Goal: Transaction & Acquisition: Purchase product/service

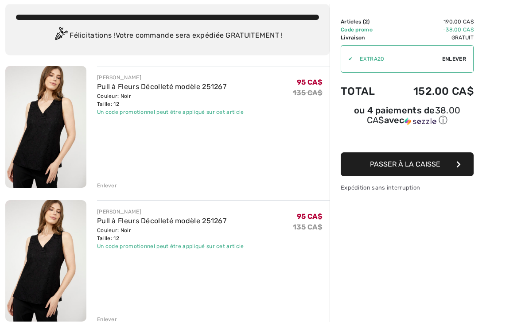
scroll to position [50, 0]
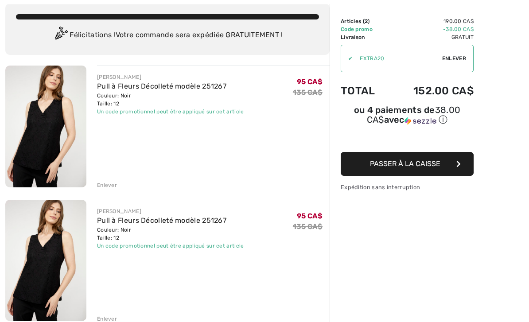
click at [109, 316] on div "Enlever" at bounding box center [107, 319] width 20 height 8
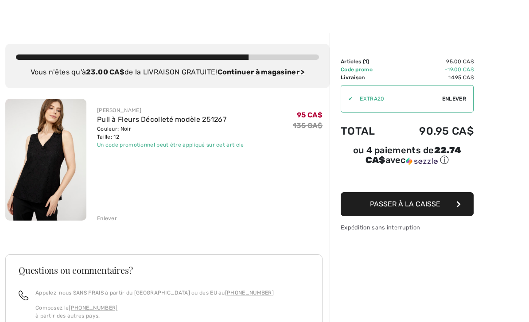
scroll to position [11, 0]
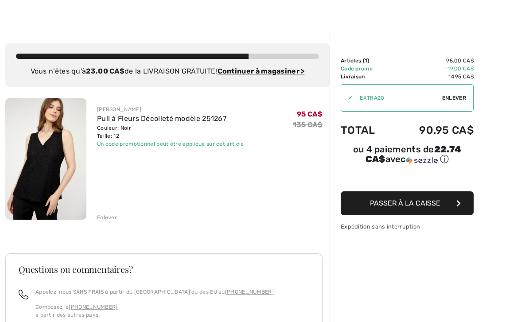
click at [424, 205] on span "Passer à la caisse" at bounding box center [405, 203] width 70 height 8
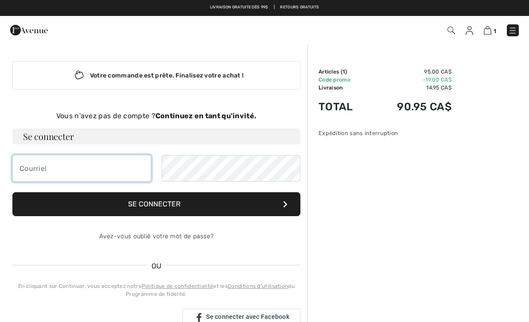
click at [31, 169] on input "email" at bounding box center [81, 168] width 139 height 27
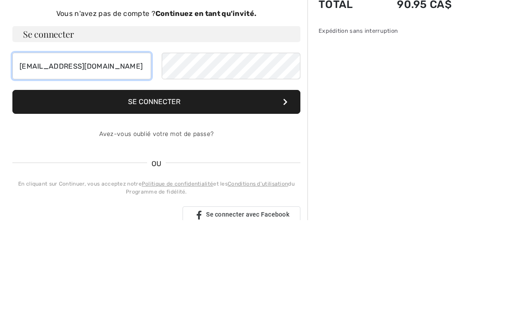
type input "gillesthibault14@msn.com"
click at [155, 192] on button "Se connecter" at bounding box center [156, 204] width 288 height 24
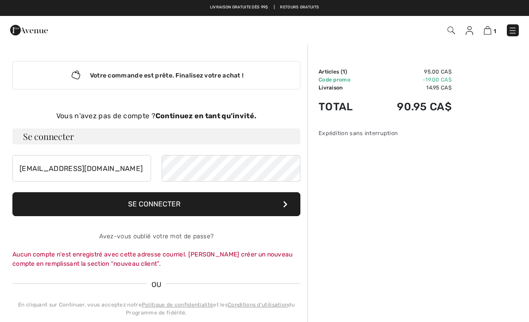
click at [201, 114] on strong "Continuez en tant qu'invité." at bounding box center [205, 116] width 101 height 8
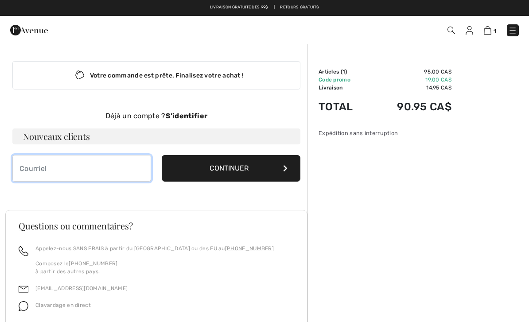
click at [56, 169] on input "email" at bounding box center [81, 168] width 139 height 27
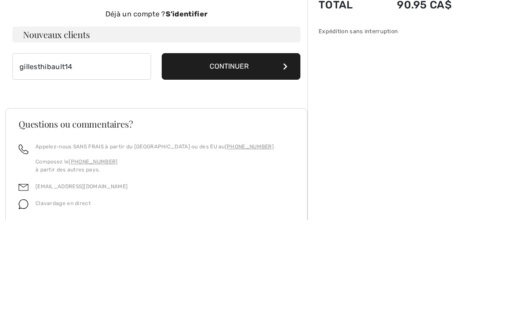
scroll to position [91, 0]
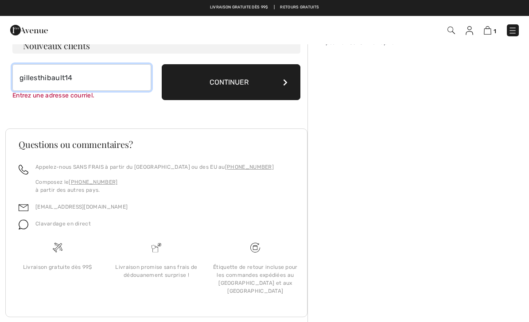
click at [85, 77] on input "gillesthibault14" at bounding box center [81, 77] width 139 height 27
type input "[EMAIL_ADDRESS][DOMAIN_NAME]"
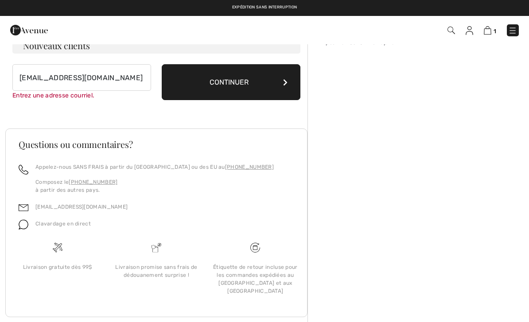
click at [229, 82] on button "Continuer" at bounding box center [231, 82] width 139 height 36
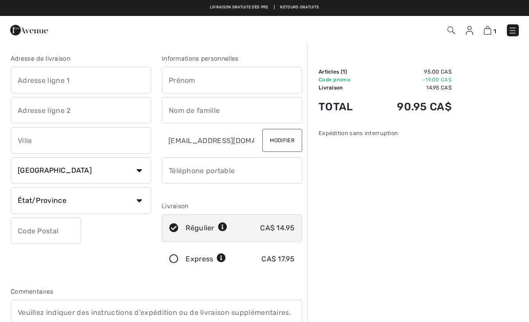
click at [95, 79] on input "text" at bounding box center [81, 80] width 140 height 27
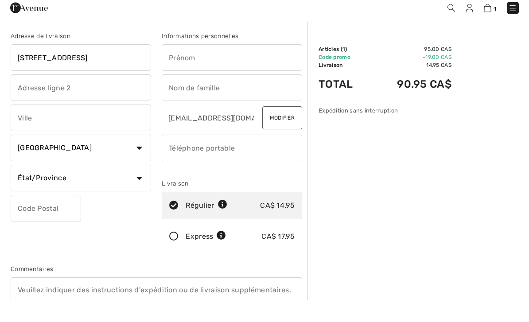
type input "[STREET_ADDRESS]"
click at [42, 127] on input "text" at bounding box center [81, 140] width 140 height 27
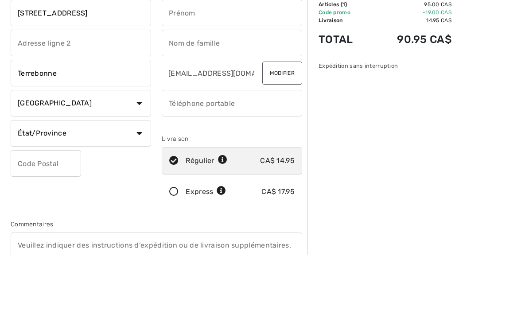
click at [136, 187] on select "État/Province Alberta Colombie-Britannique Ile-du-Prince-Edward Manitoba Nouvea…" at bounding box center [81, 200] width 140 height 27
type input "Terrebonne"
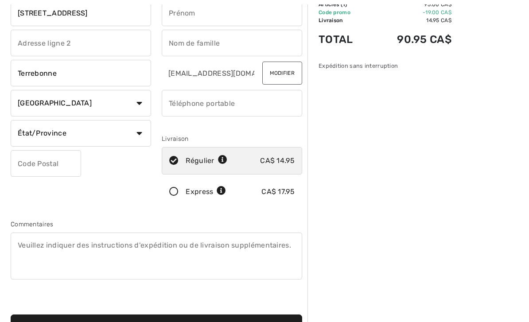
select select "QC"
click at [35, 165] on input "text" at bounding box center [46, 163] width 70 height 27
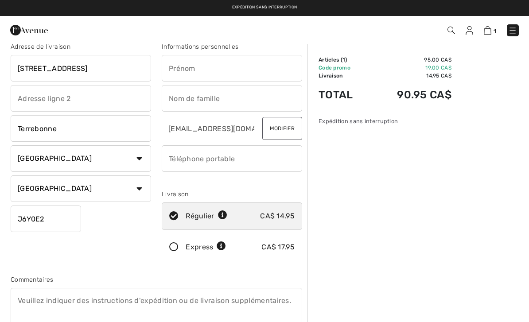
scroll to position [8, 0]
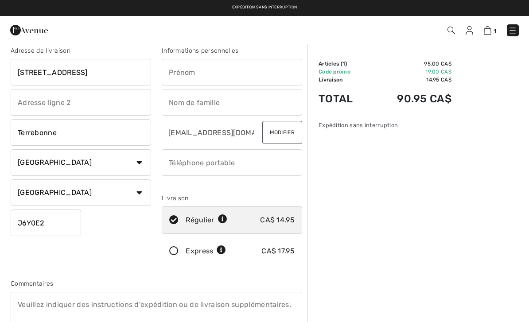
type input "J6Y0E2"
click at [178, 72] on input "text" at bounding box center [232, 72] width 140 height 27
type input "[PERSON_NAME]"
click at [176, 102] on input "text" at bounding box center [232, 102] width 140 height 27
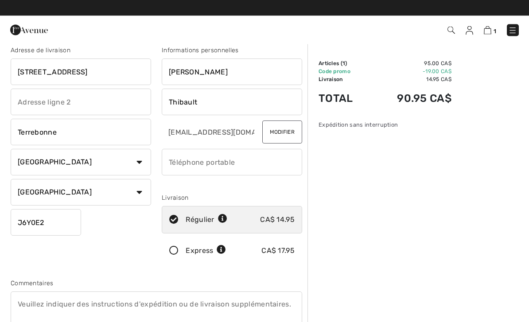
scroll to position [8, 0]
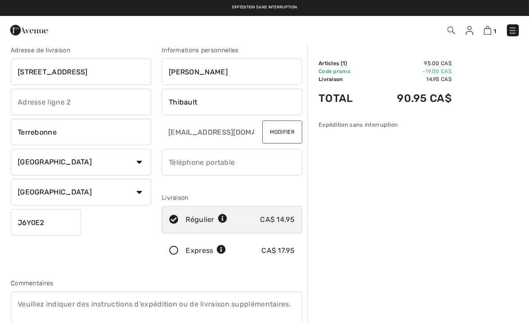
type input "Thibault"
click at [236, 161] on input "phone" at bounding box center [232, 162] width 140 height 27
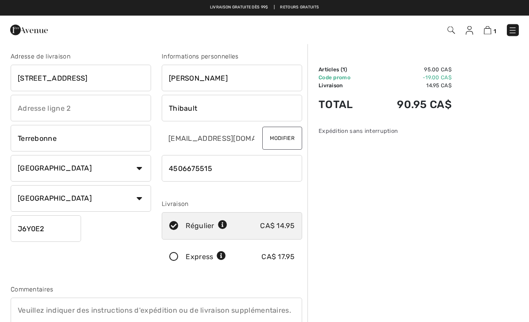
scroll to position [0, 0]
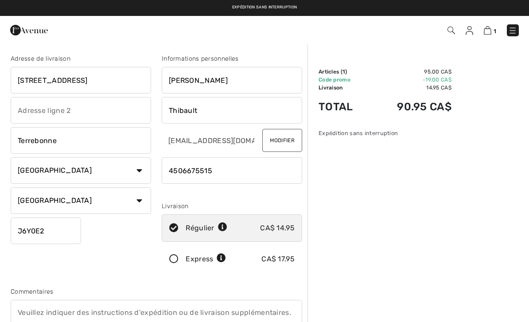
type input "4506675515"
click at [488, 31] on img at bounding box center [488, 30] width 8 height 8
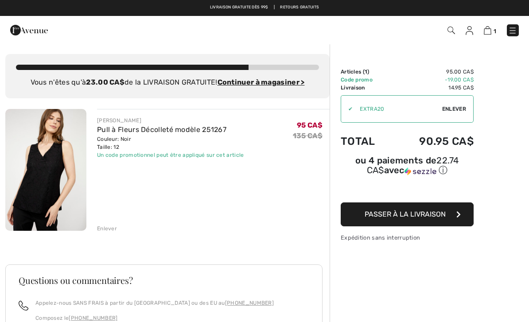
click at [56, 165] on img at bounding box center [45, 170] width 81 height 122
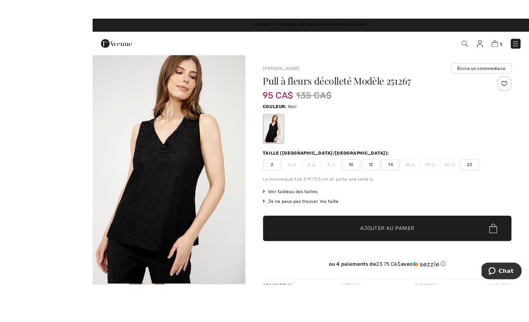
scroll to position [40, 0]
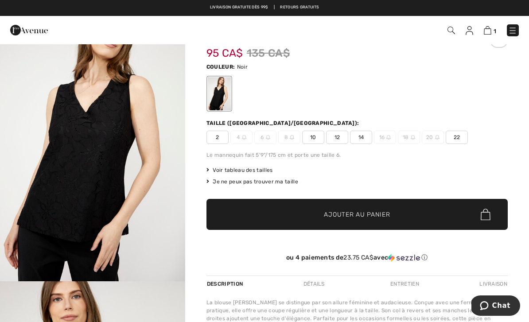
click at [490, 31] on img at bounding box center [488, 30] width 8 height 8
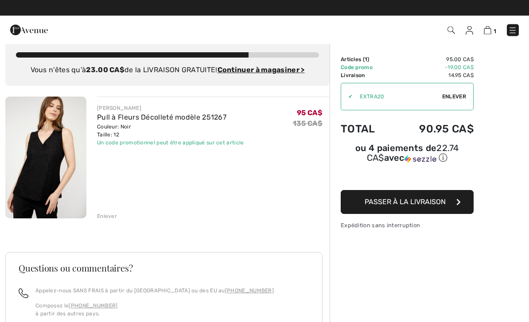
scroll to position [12, 0]
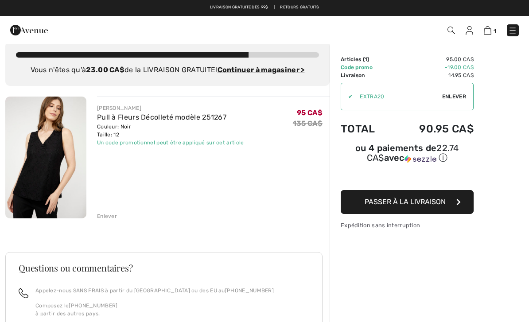
click at [418, 206] on span "Passer à la livraison" at bounding box center [405, 202] width 81 height 8
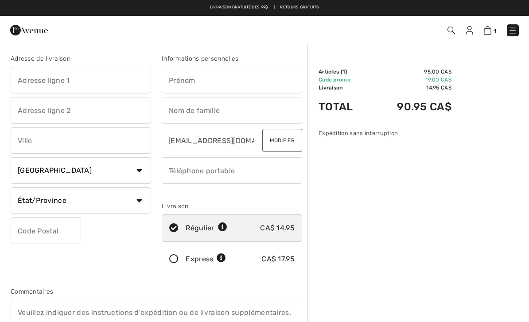
click at [78, 79] on input "text" at bounding box center [81, 80] width 140 height 27
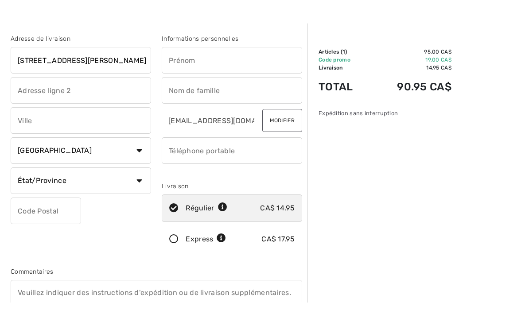
type input "[STREET_ADDRESS][PERSON_NAME]"
click at [40, 127] on input "text" at bounding box center [81, 140] width 140 height 27
type input "Terrebonne"
click at [100, 178] on select "État/Province Alberta Colombie-Britannique Ile-du-Prince-Edward Manitoba Nouvea…" at bounding box center [81, 180] width 140 height 27
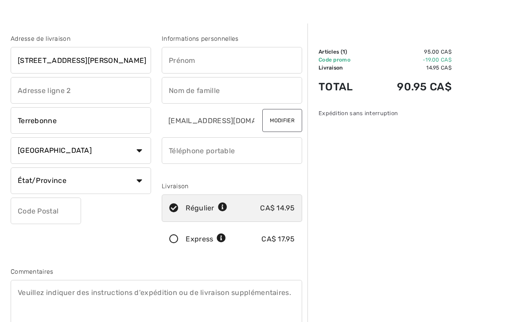
select select "QC"
click at [47, 208] on input "text" at bounding box center [46, 211] width 70 height 27
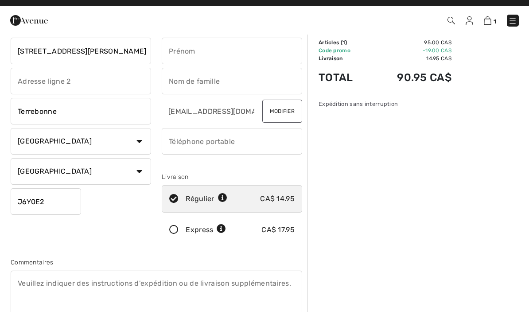
type input "J6Y0E2"
click at [190, 53] on input "text" at bounding box center [232, 60] width 140 height 27
type input "[PERSON_NAME]"
click at [180, 83] on input "text" at bounding box center [232, 91] width 140 height 27
type input "Thibault"
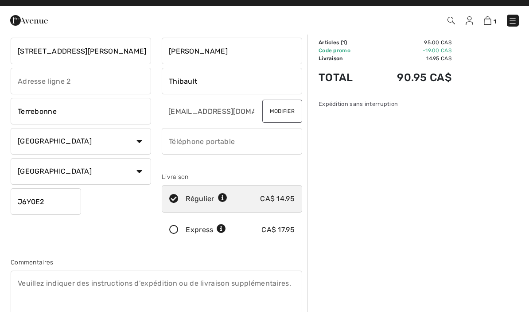
click at [177, 141] on input "phone" at bounding box center [232, 151] width 140 height 27
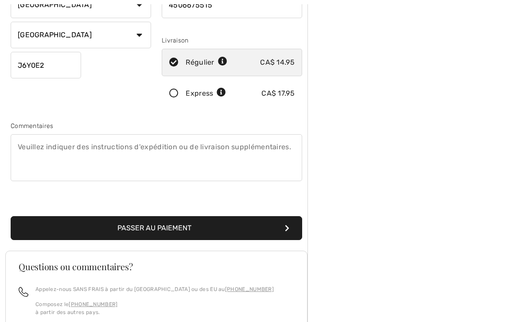
scroll to position [165, 0]
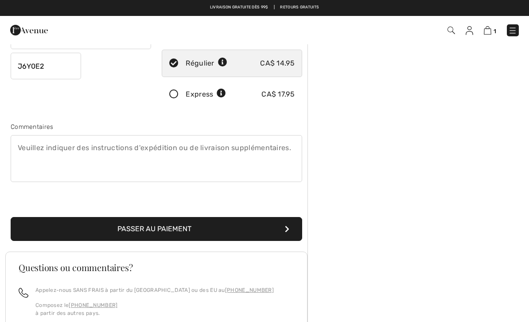
type input "4506675515"
click at [216, 230] on button "Passer au paiement" at bounding box center [157, 229] width 292 height 24
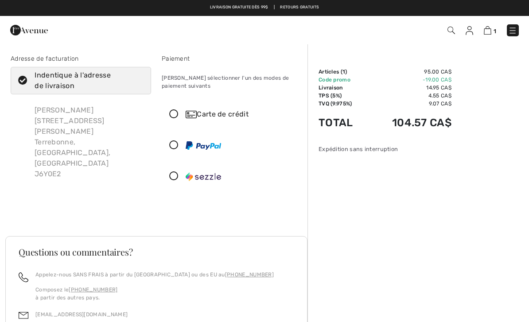
click at [173, 113] on icon at bounding box center [173, 114] width 23 height 9
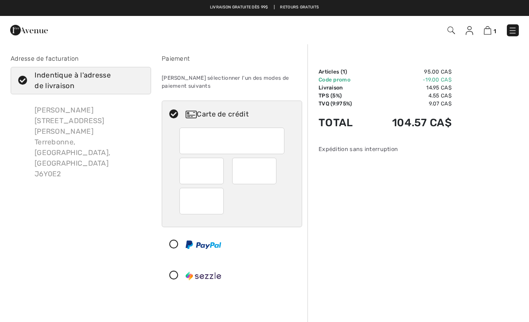
click at [488, 31] on img at bounding box center [488, 30] width 8 height 8
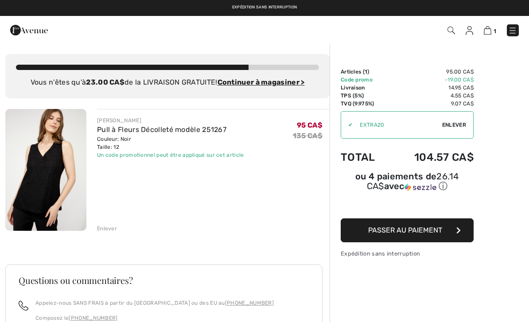
click at [111, 227] on div "Enlever" at bounding box center [107, 229] width 20 height 8
